Goal: Task Accomplishment & Management: Manage account settings

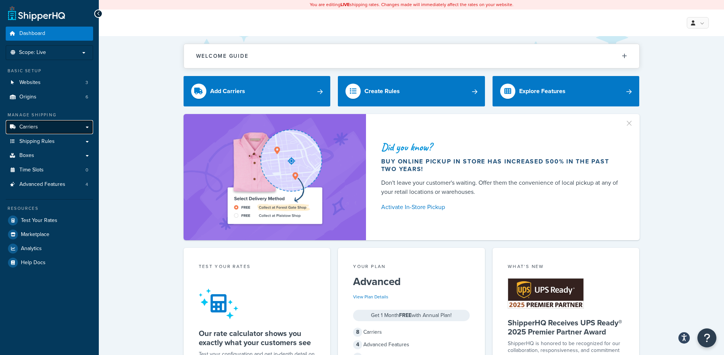
click at [75, 128] on link "Carriers" at bounding box center [49, 127] width 87 height 14
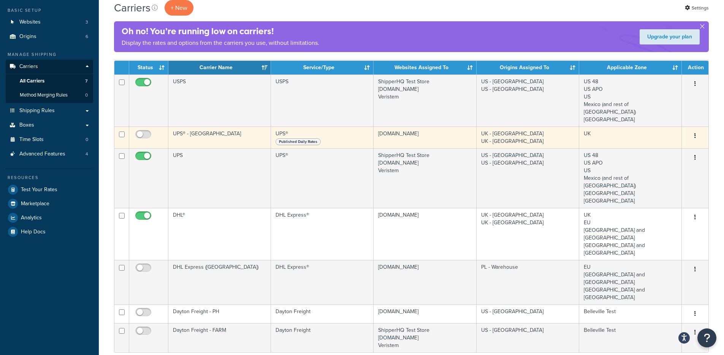
scroll to position [127, 0]
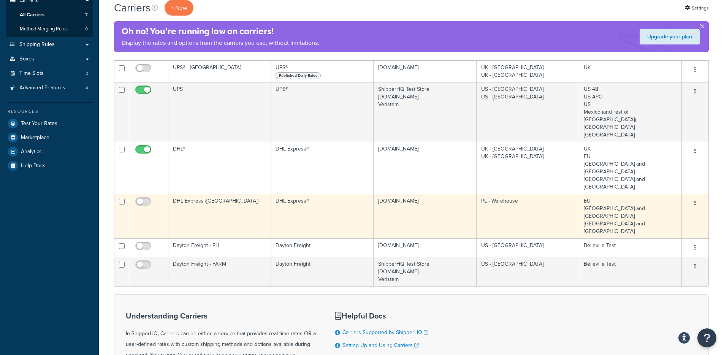
click at [244, 194] on td "DHL Express (Poland)" at bounding box center [219, 216] width 103 height 44
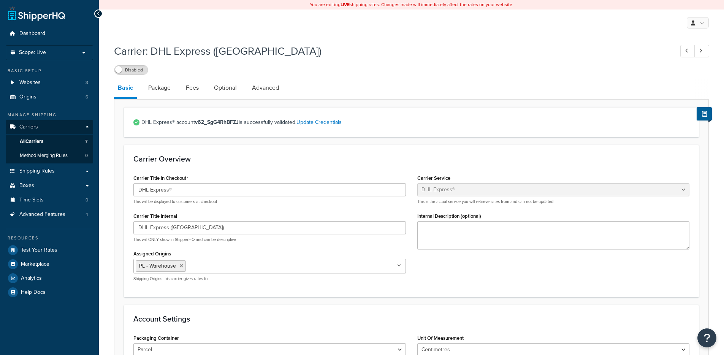
select select "dhl"
select select "kg"
select select "CM"
click at [136, 72] on label "Disabled" at bounding box center [130, 69] width 33 height 9
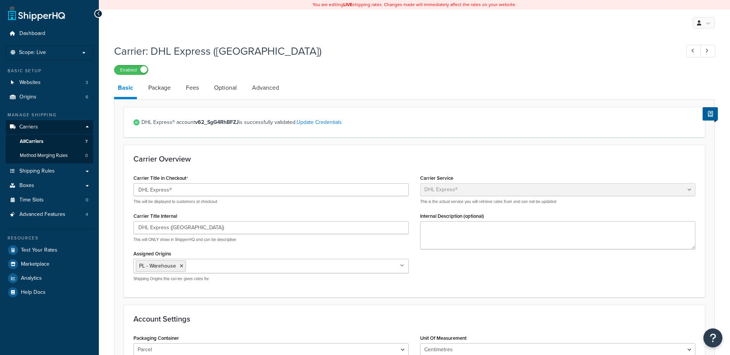
select select "dhl"
select select "kg"
select select "CM"
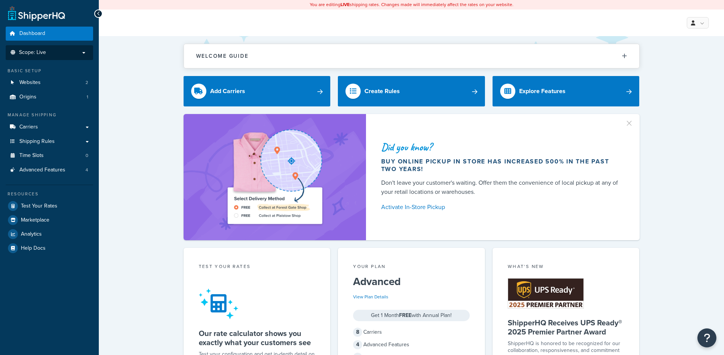
click at [40, 55] on span "Scope: Live" at bounding box center [32, 52] width 27 height 6
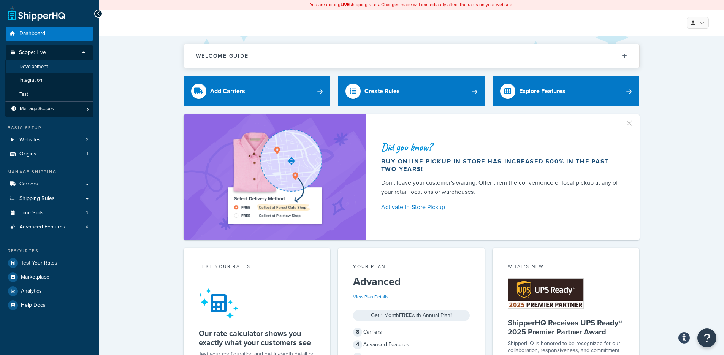
click at [48, 69] on span "Development" at bounding box center [33, 66] width 29 height 6
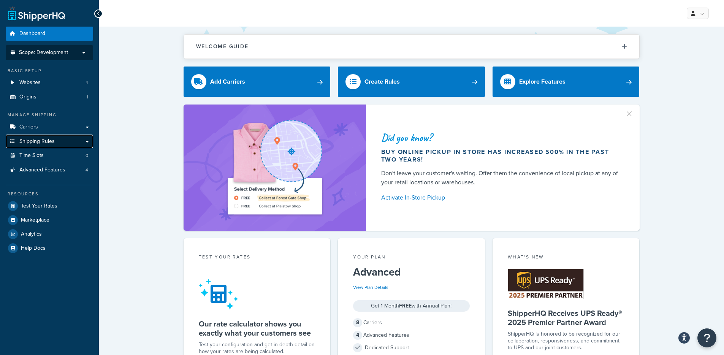
click at [54, 143] on link "Shipping Rules" at bounding box center [49, 142] width 87 height 14
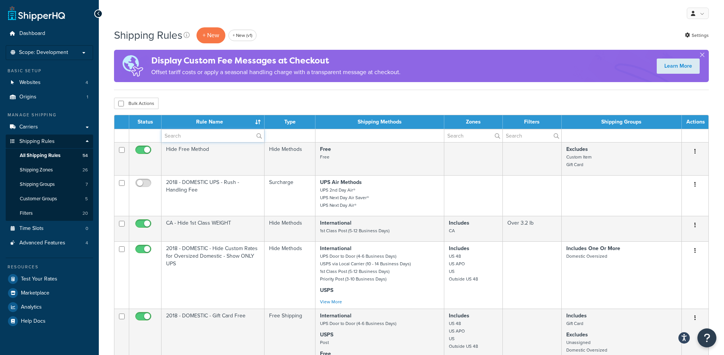
click at [194, 134] on input "text" at bounding box center [213, 135] width 103 height 13
type input "hide usps"
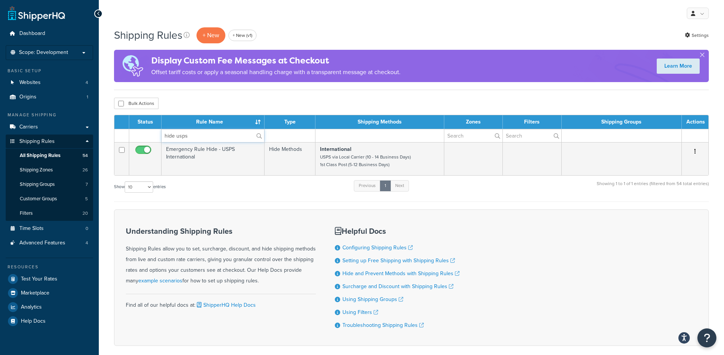
drag, startPoint x: 194, startPoint y: 134, endPoint x: 156, endPoint y: 135, distance: 37.7
click at [156, 135] on tr "hide usps" at bounding box center [411, 135] width 594 height 13
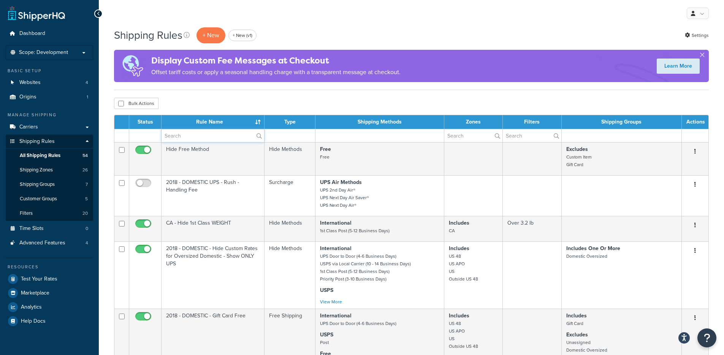
click at [206, 135] on input "text" at bounding box center [213, 135] width 103 height 13
paste input "Hide USPS Priority Mail International and UPS Worldwide Saver under 4 lbs"
type input "Hide USPS Priority Mail International and UPS Worldwide Saver under 4 lbs"
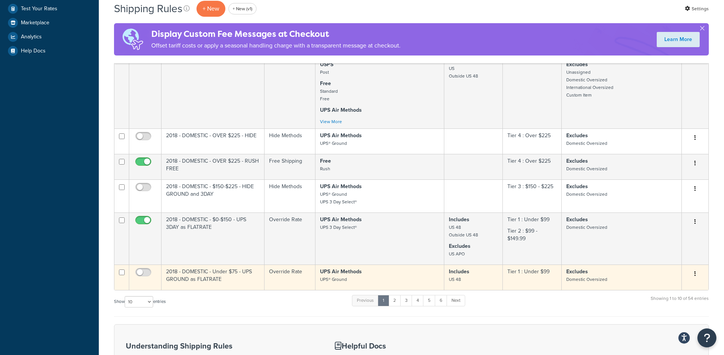
scroll to position [422, 0]
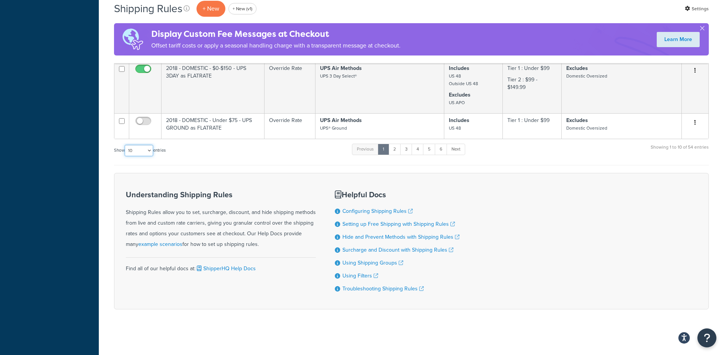
click at [145, 151] on select "10 15 25 50 100 1000" at bounding box center [139, 150] width 29 height 11
select select "100"
click at [125, 145] on select "10 15 25 50 100 1000" at bounding box center [139, 150] width 29 height 11
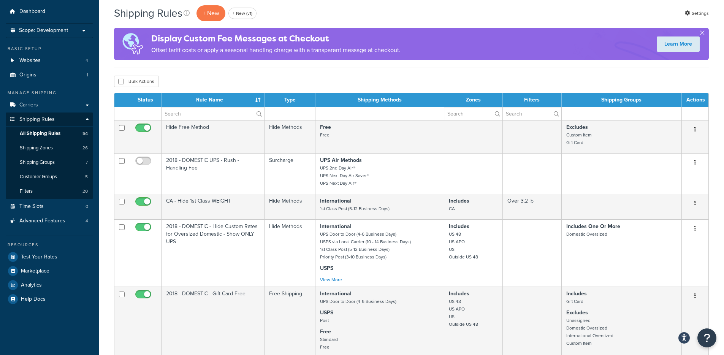
scroll to position [0, 0]
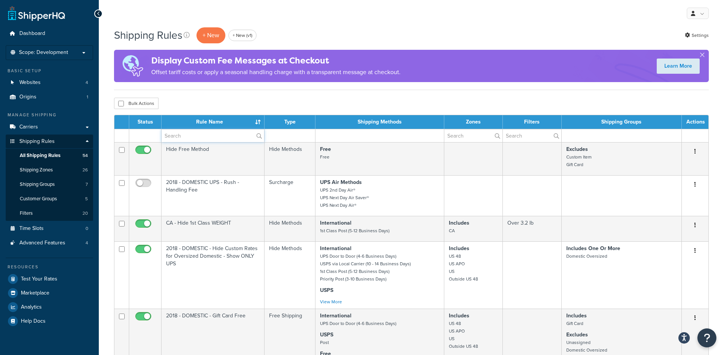
click at [201, 131] on input "text" at bounding box center [213, 135] width 103 height 13
paste input "Hide USPS Priority Mail International and UPS Worldwide Saver under 4 lbs"
type input "Hide USPS Priority Mail International and UPS Worldwide Saver under 4 lbs"
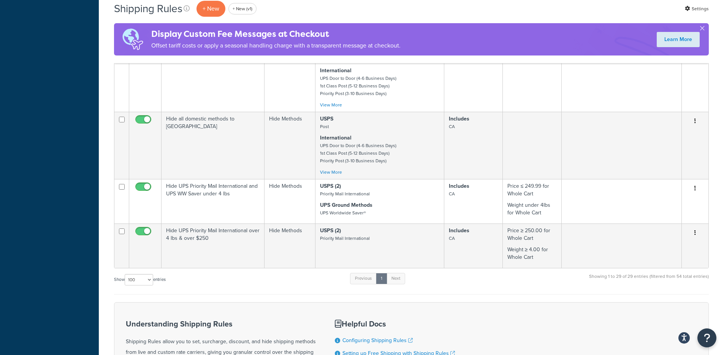
scroll to position [1206, 0]
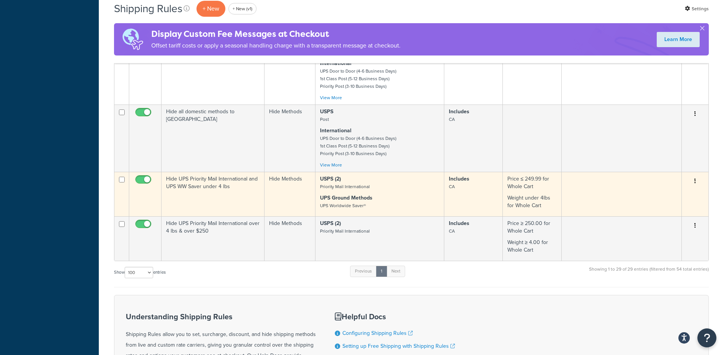
type input "hide"
click at [217, 187] on td "Hide UPS Priority Mail International and UPS WW Saver under 4 lbs" at bounding box center [213, 194] width 103 height 44
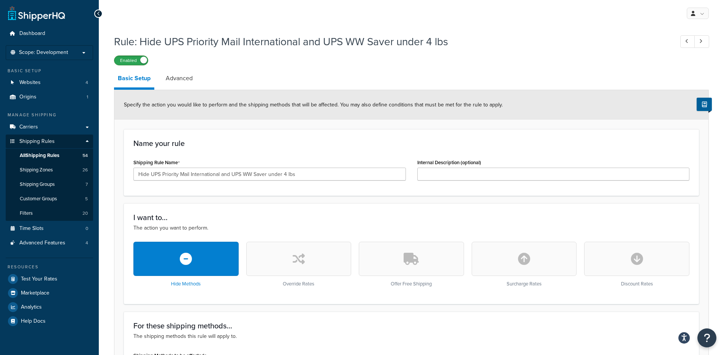
click at [130, 58] on label "Enabled" at bounding box center [130, 60] width 33 height 9
click at [220, 176] on input "Hide UPS Priority Mail International and UPS WW Saver under 4 lbs" at bounding box center [269, 174] width 273 height 13
click at [78, 83] on link "Websites 4" at bounding box center [49, 83] width 87 height 14
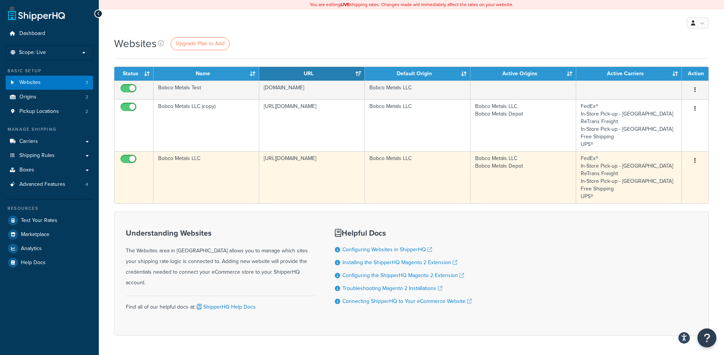
click at [317, 163] on td "[URL][DOMAIN_NAME]" at bounding box center [312, 177] width 106 height 52
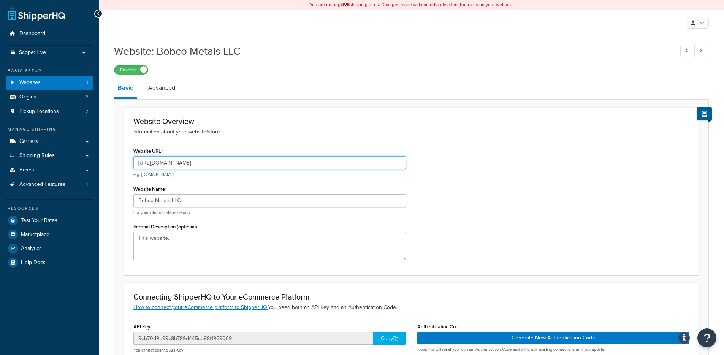
drag, startPoint x: 165, startPoint y: 163, endPoint x: 226, endPoint y: 163, distance: 60.4
click at [226, 163] on input "[URL][DOMAIN_NAME]" at bounding box center [269, 162] width 273 height 13
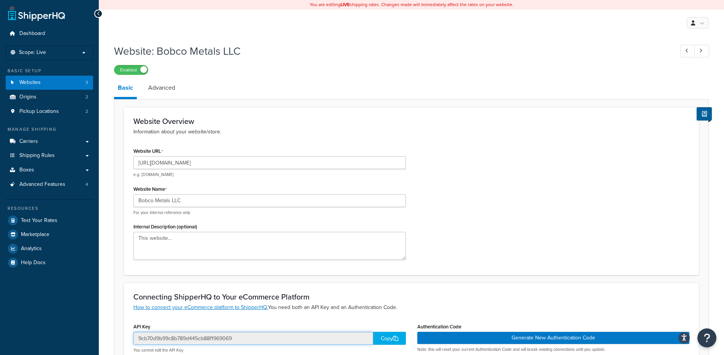
click at [184, 336] on input "9cb70d9b99c8b789d445cb88f1969069" at bounding box center [253, 338] width 240 height 13
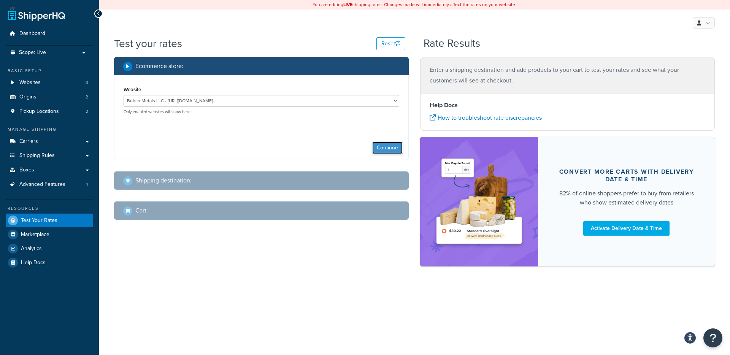
click at [398, 148] on button "Continue" at bounding box center [387, 148] width 30 height 12
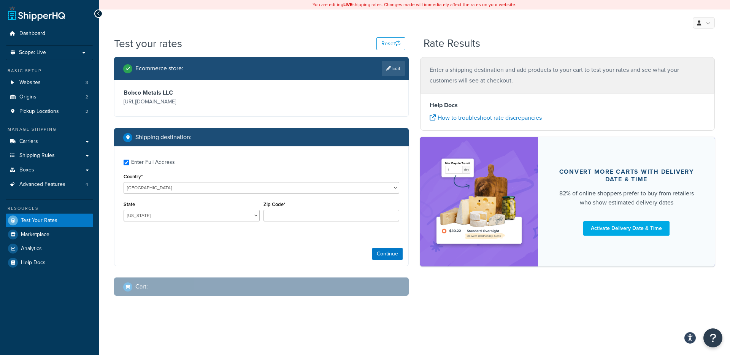
checkbox input "true"
type input "86326"
select select "AZ"
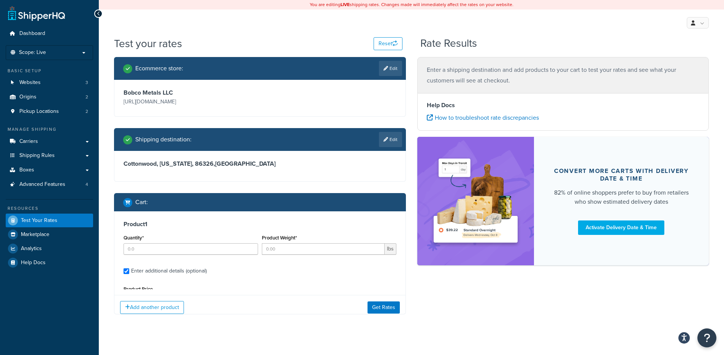
type input "2"
type input "0.167"
type input "7.29"
type input "12"
type input "0.2500"
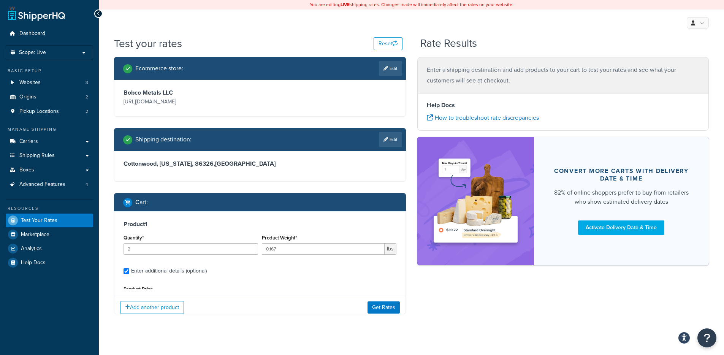
type input "0.2500"
select select "50"
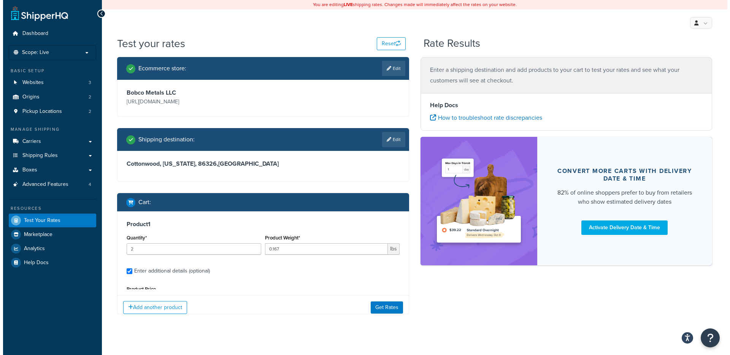
scroll to position [70, 0]
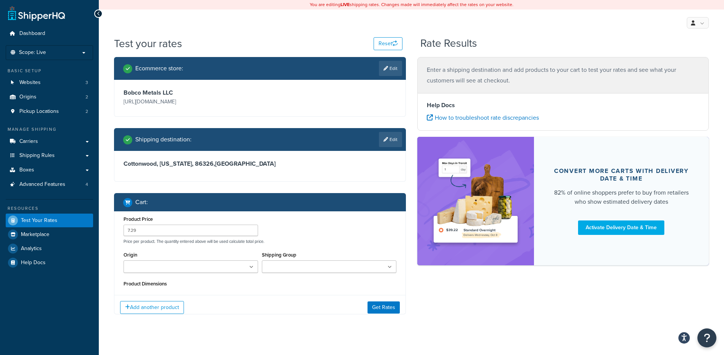
select select "50"
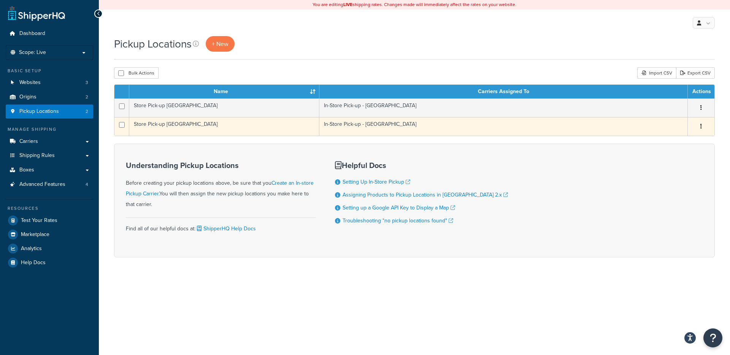
click at [221, 126] on td "Store Pick-up [GEOGRAPHIC_DATA]" at bounding box center [224, 126] width 190 height 19
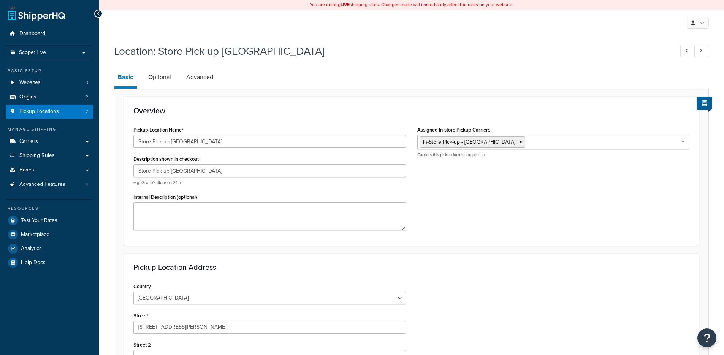
select select "5"
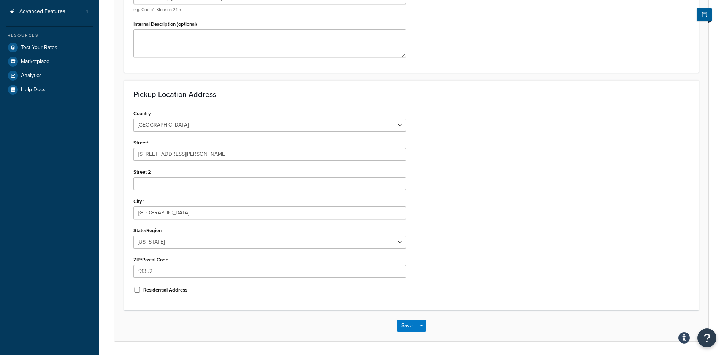
scroll to position [198, 0]
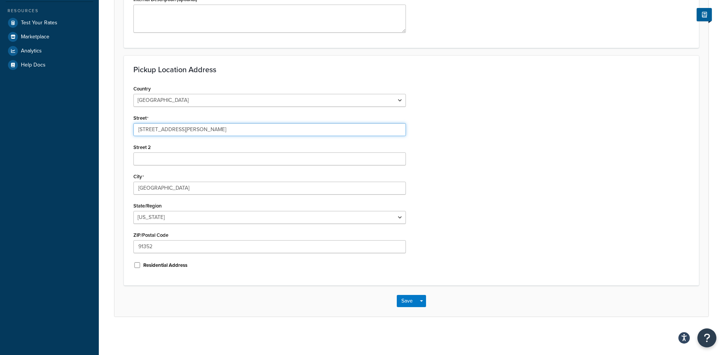
click at [171, 131] on input "[STREET_ADDRESS][PERSON_NAME]" at bounding box center [269, 129] width 273 height 13
click at [154, 183] on input "[GEOGRAPHIC_DATA]" at bounding box center [269, 188] width 273 height 13
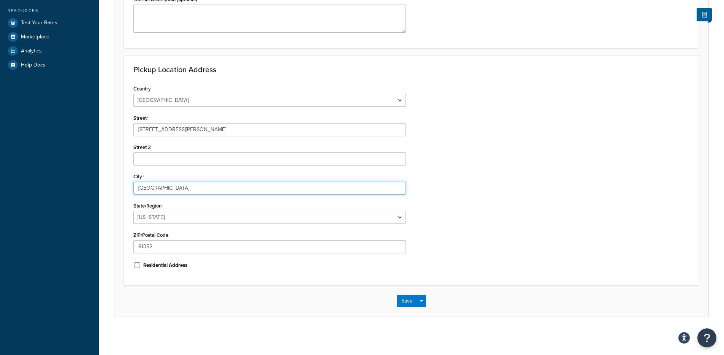
click at [154, 183] on input "[GEOGRAPHIC_DATA]" at bounding box center [269, 188] width 273 height 13
click at [147, 248] on input "91352" at bounding box center [269, 246] width 273 height 13
click at [147, 247] on input "91352" at bounding box center [269, 246] width 273 height 13
click at [146, 247] on input "91352" at bounding box center [269, 246] width 273 height 13
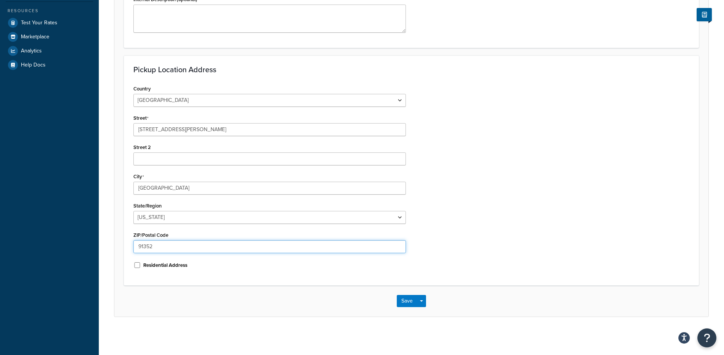
click at [146, 247] on input "91352" at bounding box center [269, 246] width 273 height 13
